Goal: Find specific page/section: Find specific page/section

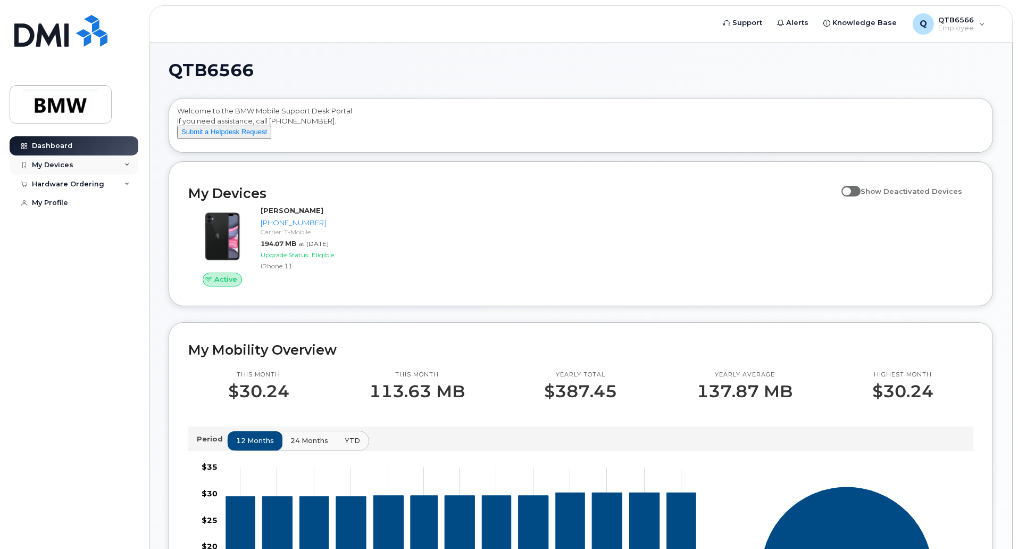
click at [86, 168] on div "My Devices" at bounding box center [74, 164] width 129 height 19
click at [88, 145] on link "Dashboard" at bounding box center [74, 145] width 129 height 19
click at [859, 196] on span at bounding box center [851, 191] width 19 height 11
click at [850, 189] on input "Show Deactivated Devices" at bounding box center [846, 185] width 9 height 9
click at [860, 196] on span at bounding box center [851, 191] width 19 height 11
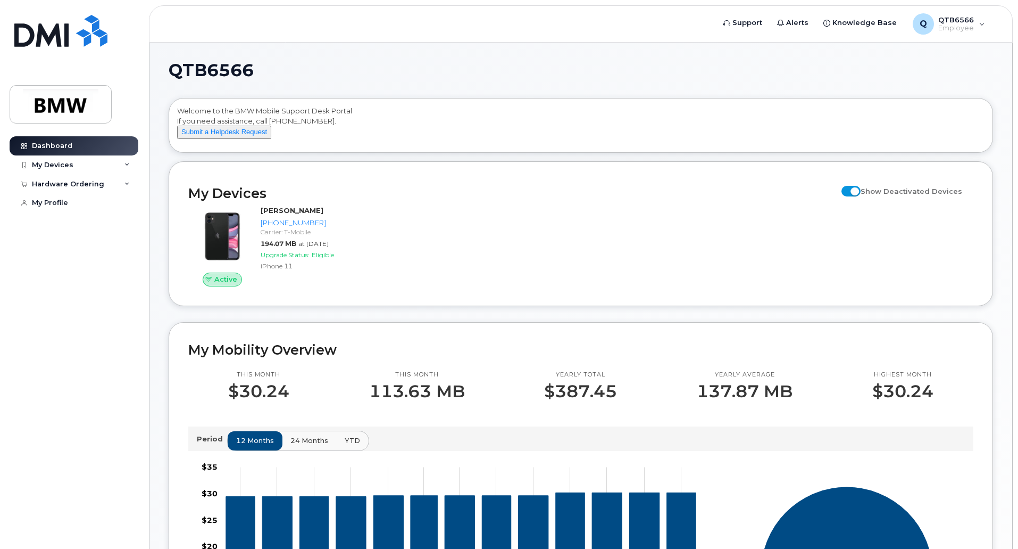
click at [850, 189] on input "Show Deactivated Devices" at bounding box center [846, 185] width 9 height 9
checkbox input "false"
click at [951, 29] on span "Employee" at bounding box center [957, 28] width 36 height 9
click at [709, 125] on div "Welcome to the BMW Mobile Support Desk Portal If you need assistance, call [PHO…" at bounding box center [581, 127] width 808 height 43
click at [70, 169] on div "My Devices" at bounding box center [53, 165] width 42 height 9
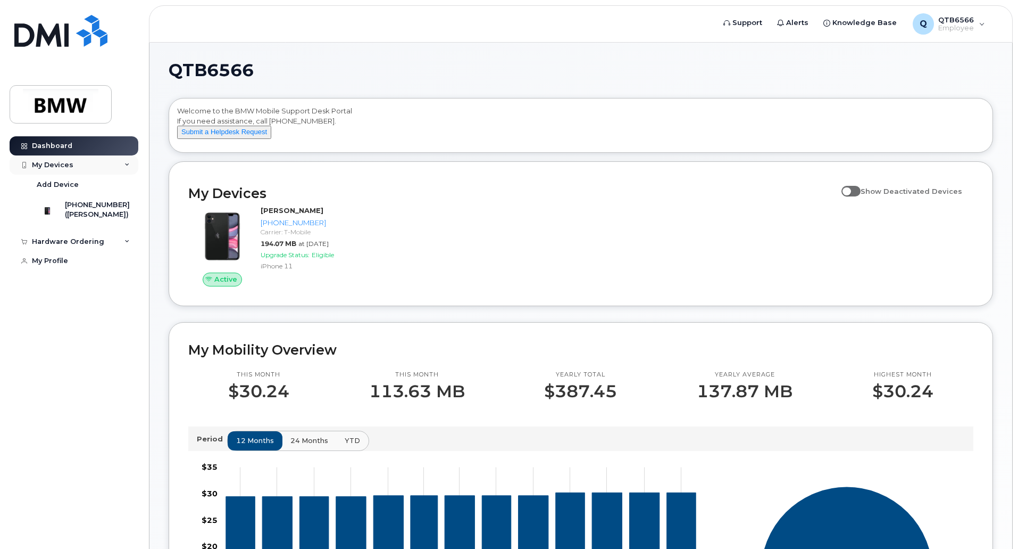
click at [71, 164] on div "My Devices" at bounding box center [53, 165] width 42 height 9
click at [116, 187] on div "Hardware Ordering" at bounding box center [74, 184] width 129 height 19
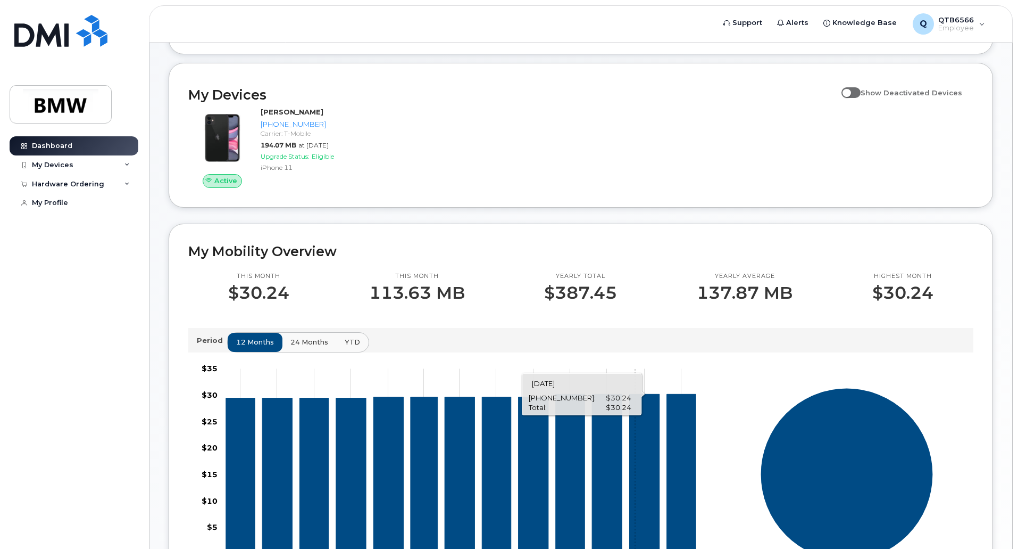
scroll to position [53, 0]
